Goal: Navigation & Orientation: Find specific page/section

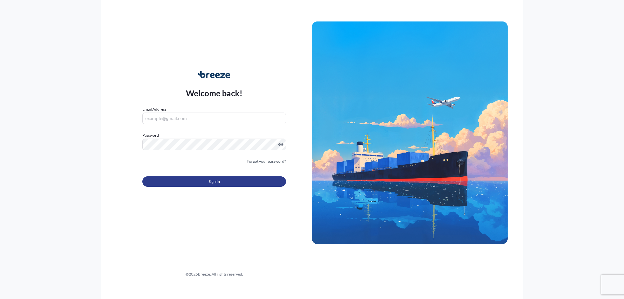
type input "[PERSON_NAME][EMAIL_ADDRESS][DOMAIN_NAME]"
click at [187, 182] on button "Sign In" at bounding box center [214, 181] width 144 height 10
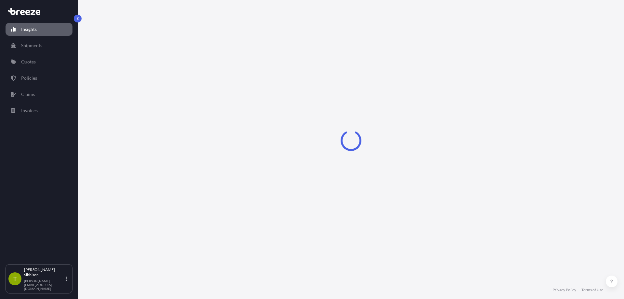
select select "2025"
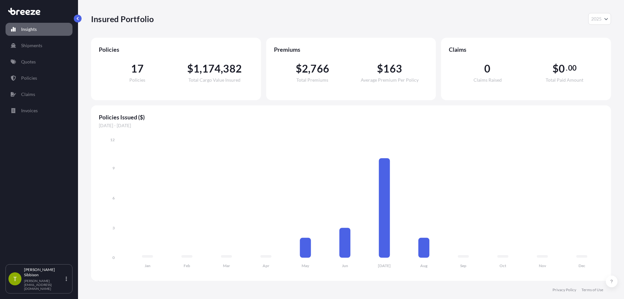
click at [68, 68] on div "Insights Shipments Quotes Policies Claims Invoices" at bounding box center [39, 140] width 67 height 247
click at [55, 65] on link "Quotes" at bounding box center [39, 61] width 67 height 13
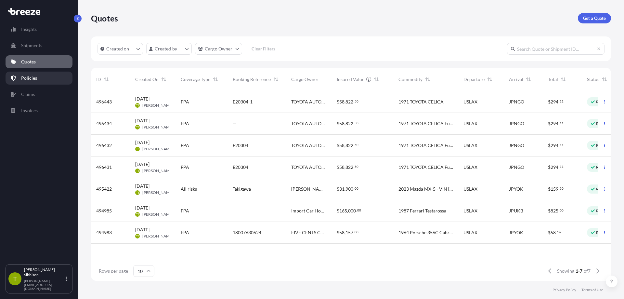
click at [42, 81] on link "Policies" at bounding box center [39, 77] width 67 height 13
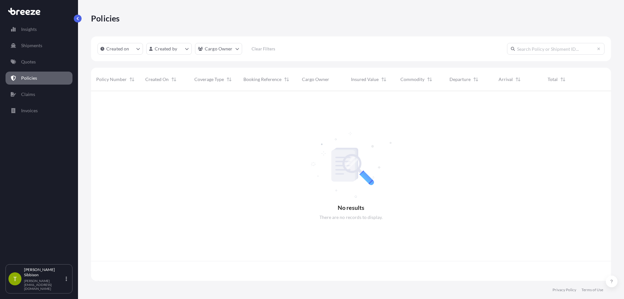
scroll to position [188, 515]
